Goal: Navigation & Orientation: Find specific page/section

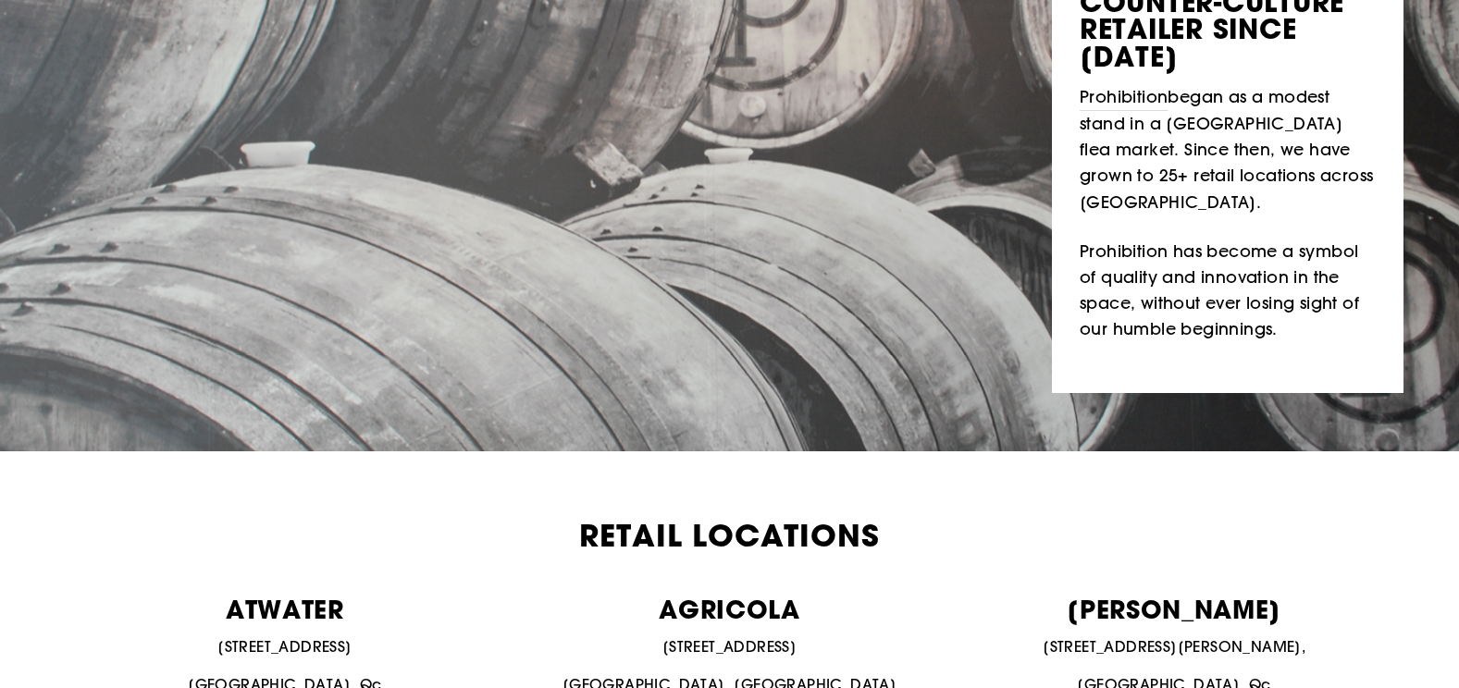
scroll to position [463, 0]
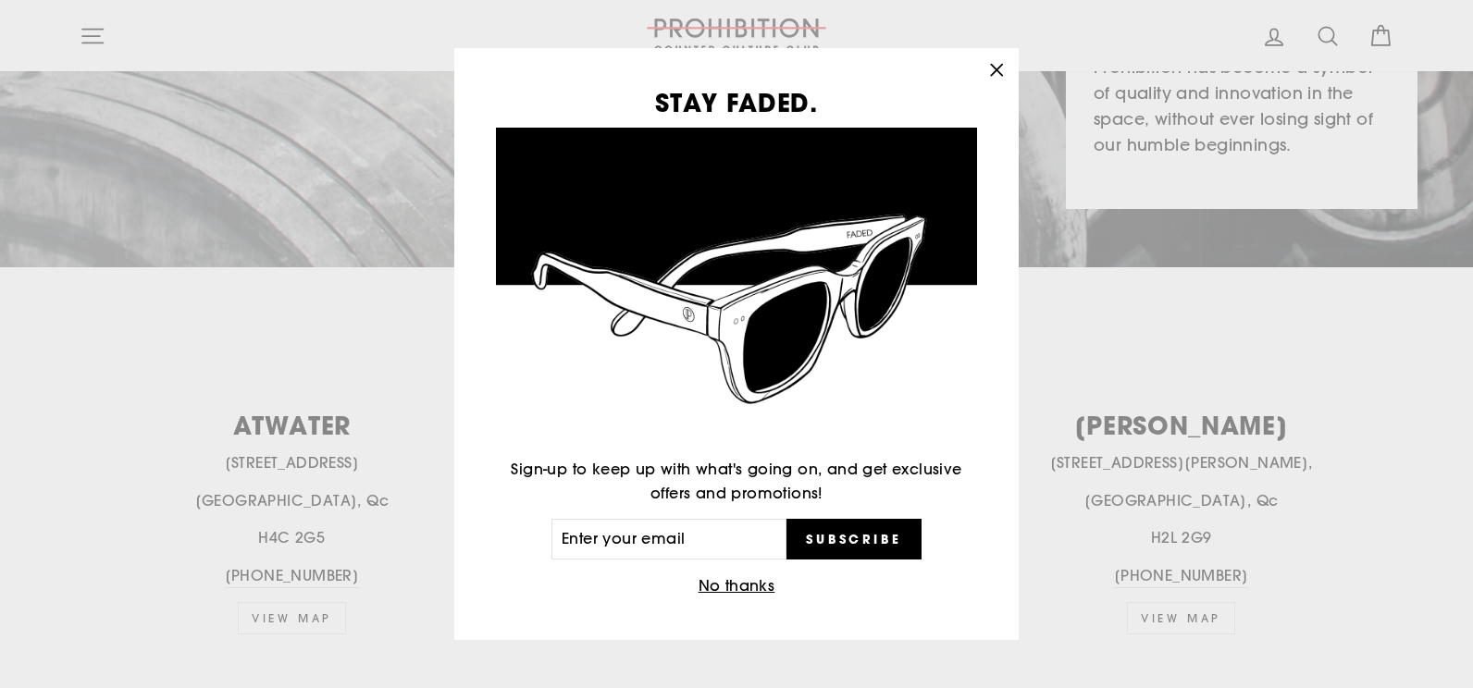
click at [995, 72] on icon "button" at bounding box center [996, 69] width 11 height 11
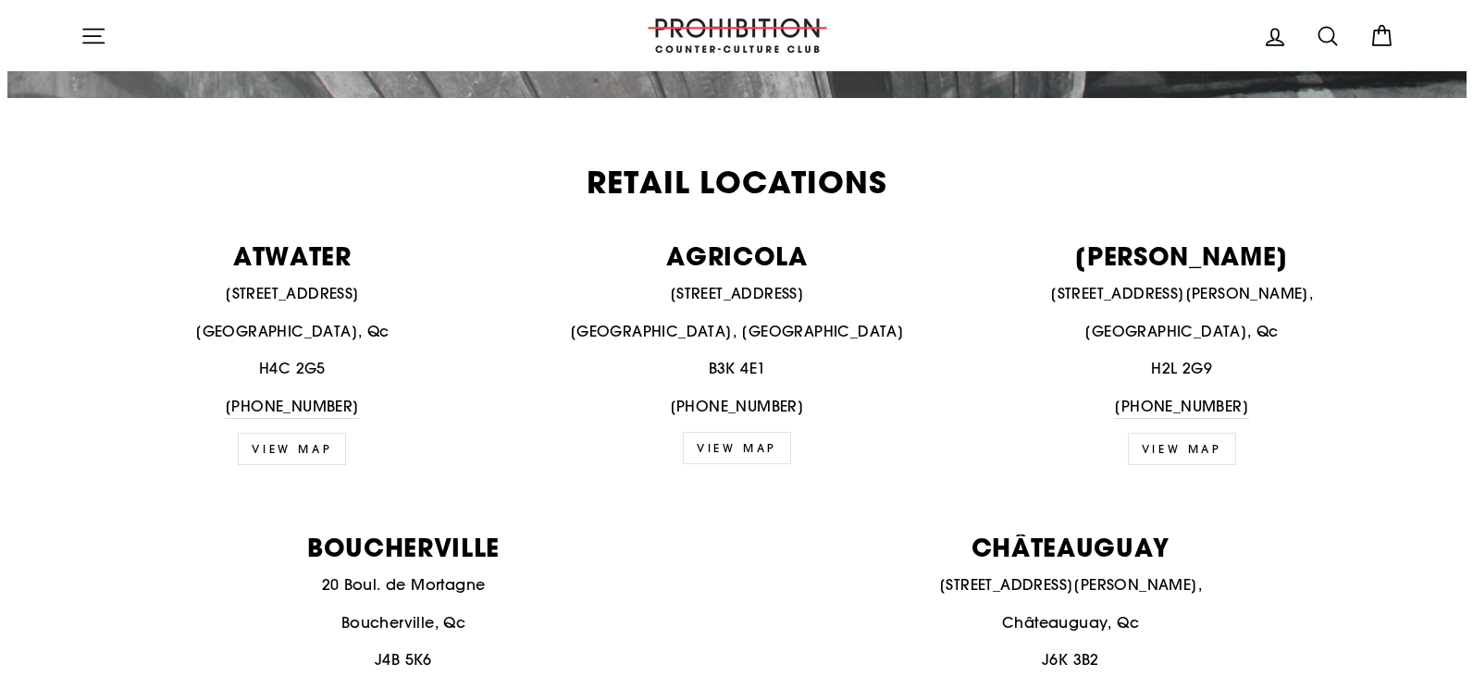
scroll to position [0, 0]
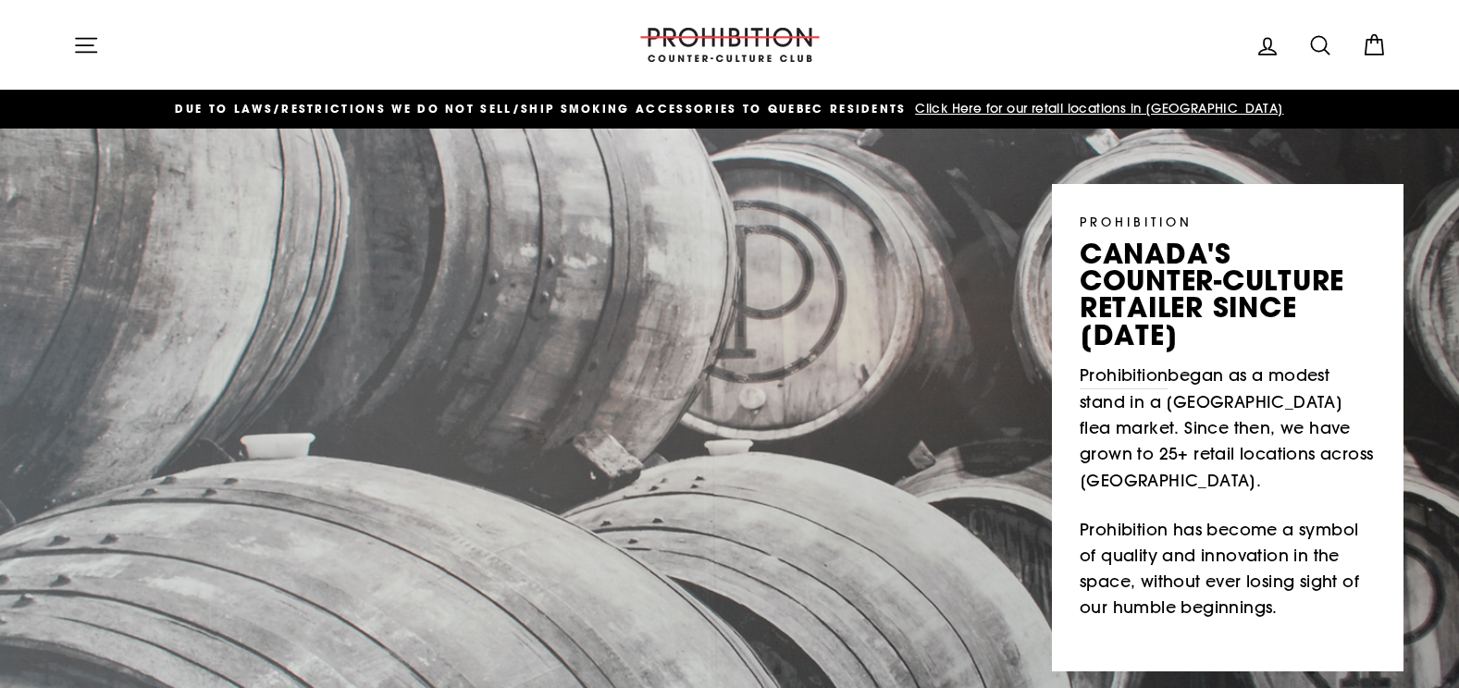
click at [80, 49] on icon "button" at bounding box center [86, 45] width 26 height 26
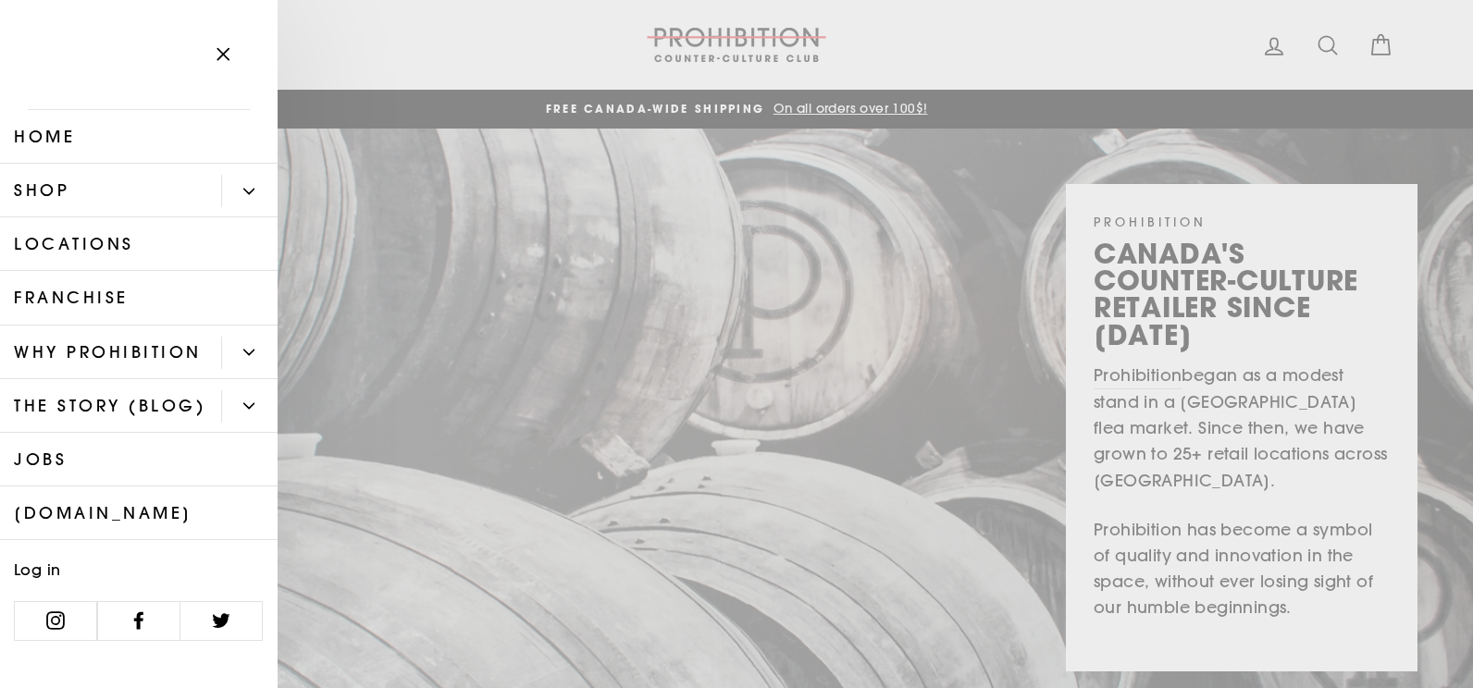
click at [203, 200] on link "Shop" at bounding box center [110, 191] width 221 height 54
click at [228, 199] on button "Primary" at bounding box center [249, 191] width 56 height 32
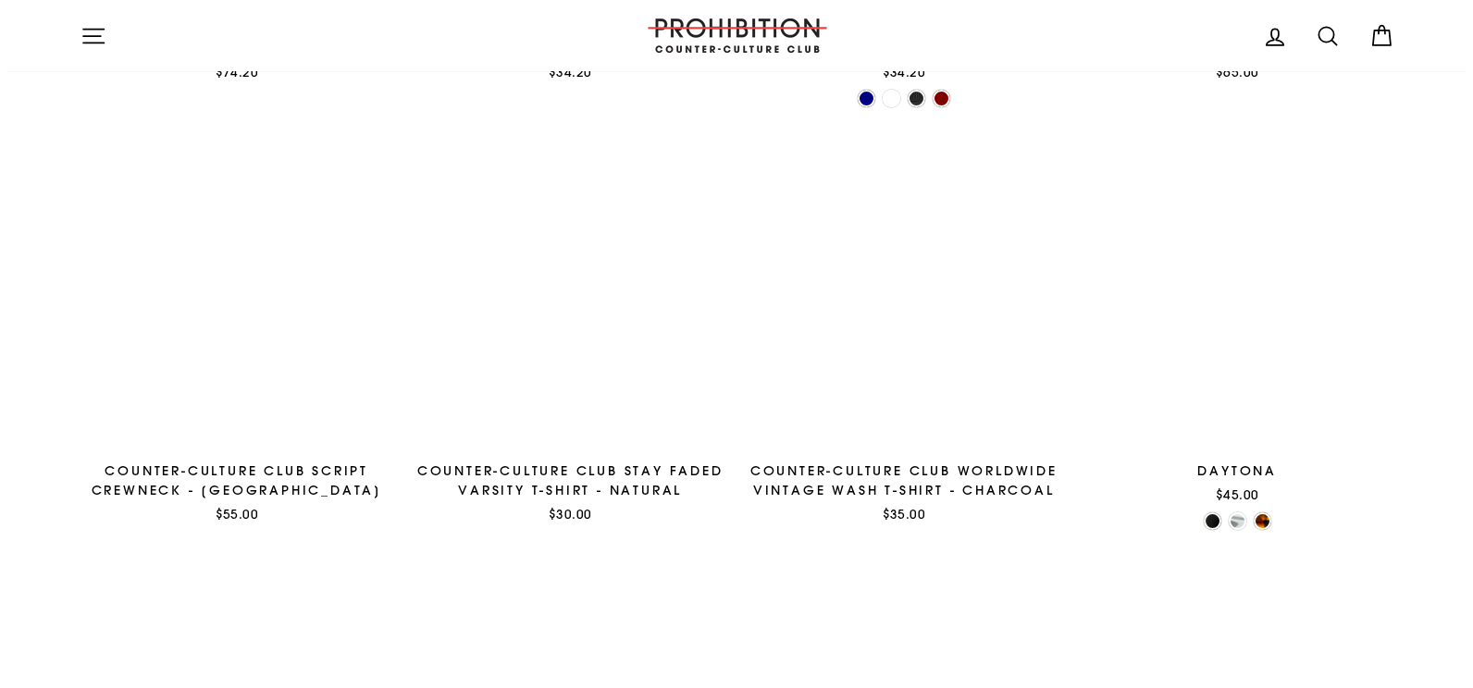
scroll to position [1850, 0]
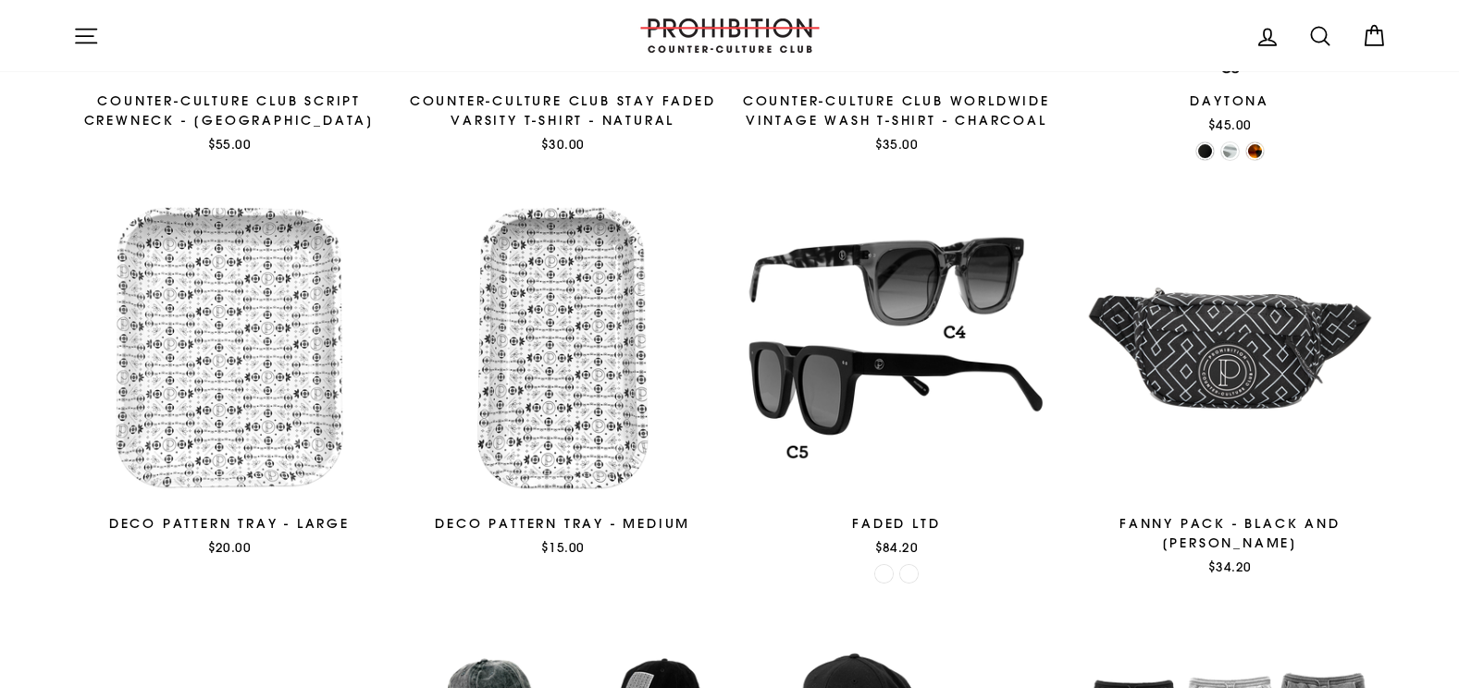
click at [89, 42] on icon "button" at bounding box center [86, 36] width 26 height 26
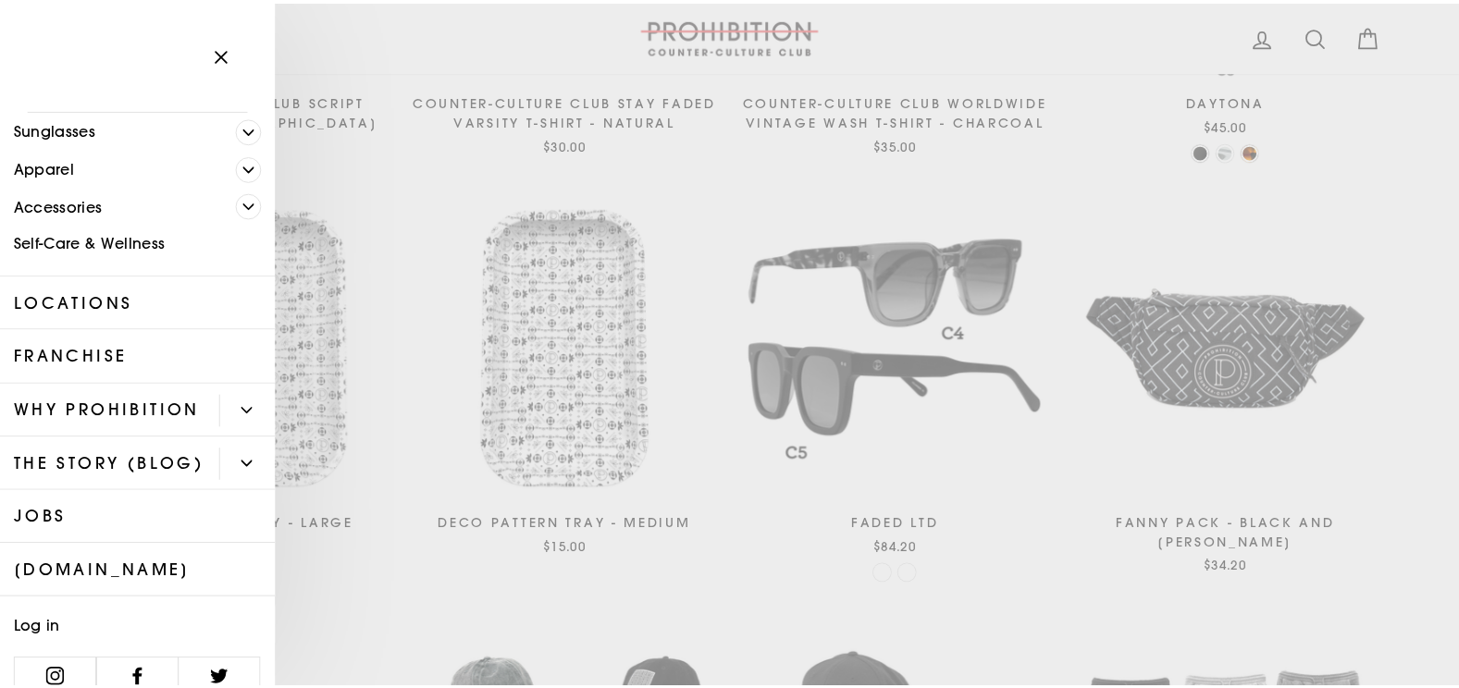
scroll to position [0, 0]
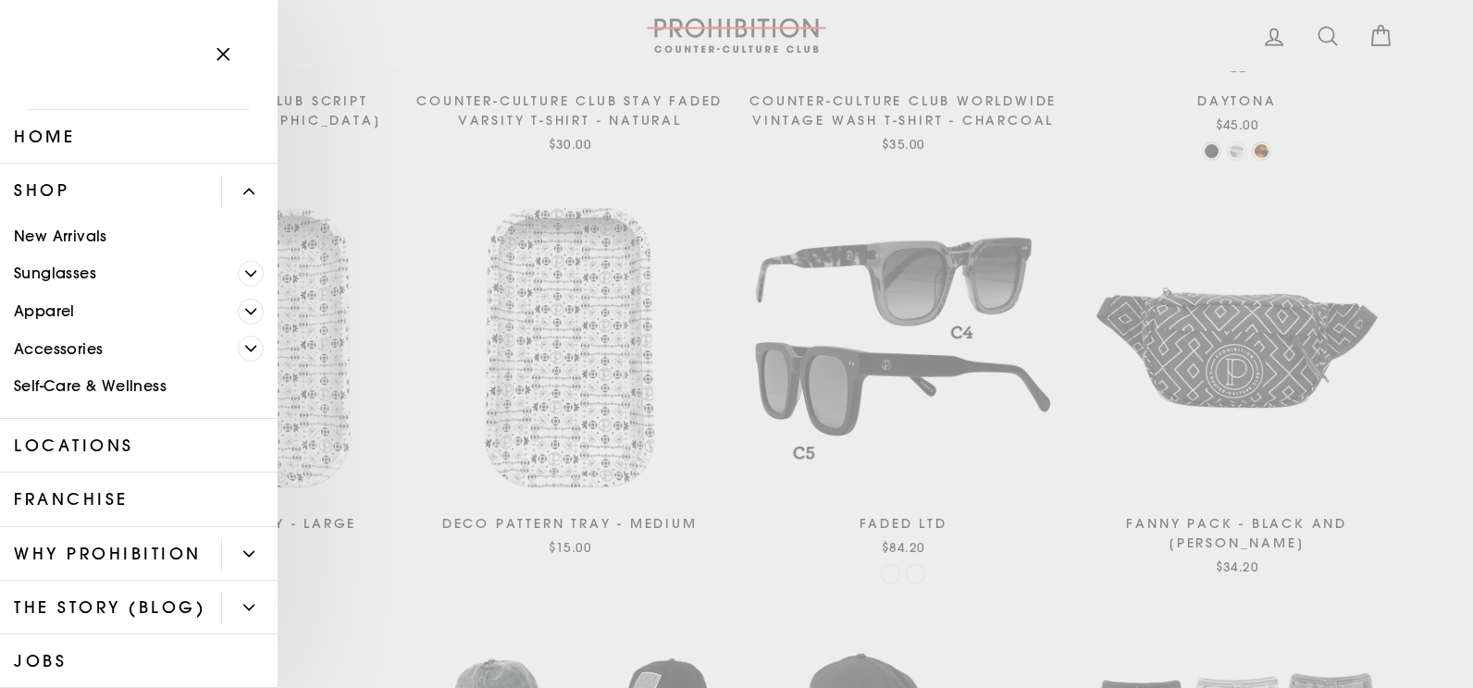
click at [37, 192] on link "Shop" at bounding box center [110, 191] width 221 height 54
click at [224, 52] on icon "button" at bounding box center [223, 55] width 26 height 26
